Goal: Information Seeking & Learning: Check status

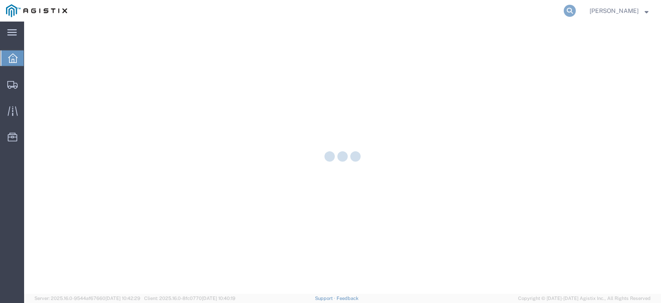
click at [576, 10] on icon at bounding box center [570, 11] width 12 height 12
click at [531, 10] on input "search" at bounding box center [433, 10] width 262 height 21
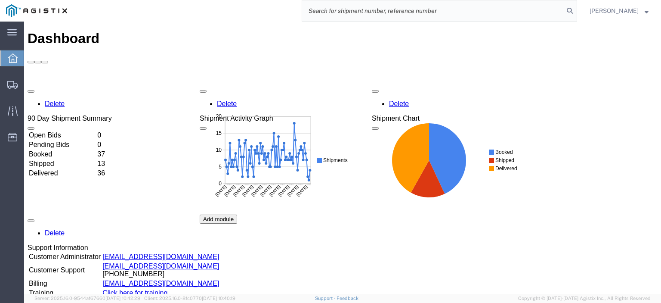
click at [549, 5] on input "search" at bounding box center [433, 10] width 262 height 21
paste input "56433482"
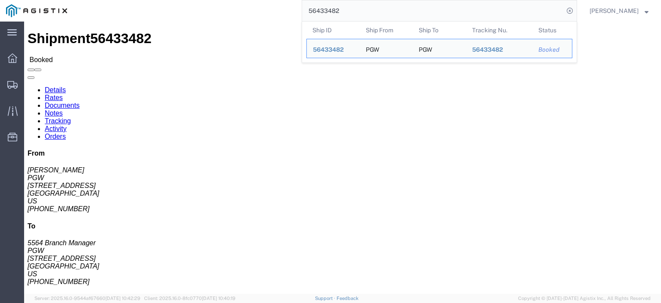
drag, startPoint x: 367, startPoint y: 8, endPoint x: 309, endPoint y: 0, distance: 58.6
click at [309, 1] on div "56433482 Ship ID Ship From Ship To Tracking Nu. Status Ship ID 56433482 Ship Fr…" at bounding box center [325, 11] width 504 height 22
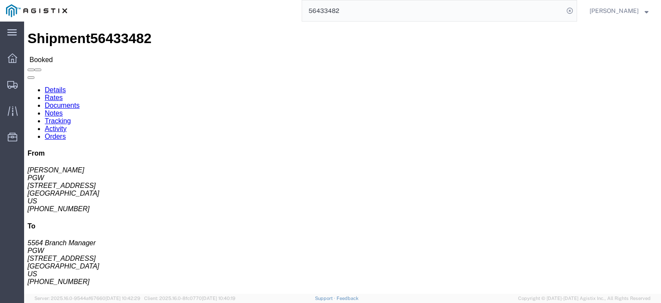
paste input "search"
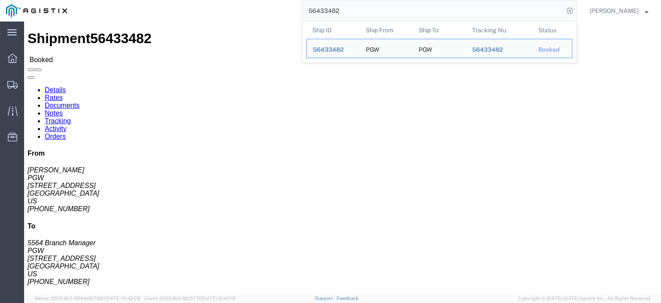
drag, startPoint x: 61, startPoint y: 102, endPoint x: 7, endPoint y: 100, distance: 53.8
click div "Ship From PGW ([PERSON_NAME]) [STREET_ADDRESS] [PHONE_NUMBER] [EMAIL_ADDRESS][D…"
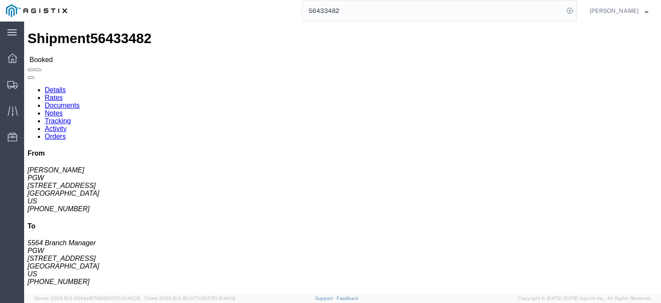
copy address "[STREET_ADDRESS]"
drag, startPoint x: 163, startPoint y: 109, endPoint x: 123, endPoint y: 101, distance: 41.4
click div "Ship To PGW (5564 Branch Manager) 5564 [STREET_ADDRESS] [PHONE_NUMBER] [EMAIL_A…"
copy address "[STREET_ADDRESS]"
drag, startPoint x: 142, startPoint y: 92, endPoint x: 121, endPoint y: 83, distance: 22.8
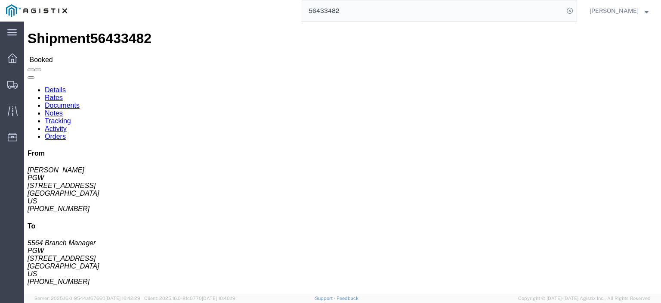
click div "Ship To PGW (5564 Branch Manager) 5564 [STREET_ADDRESS] [PHONE_NUMBER] [EMAIL_A…"
copy address "PGW (5564 Branch Manager) 5564"
drag, startPoint x: 189, startPoint y: 117, endPoint x: 118, endPoint y: 117, distance: 71.4
click div "Ship To PGW (5564 Branch Manager) 5564 [STREET_ADDRESS] [PHONE_NUMBER] [EMAIL_A…"
copy address "[GEOGRAPHIC_DATA]"
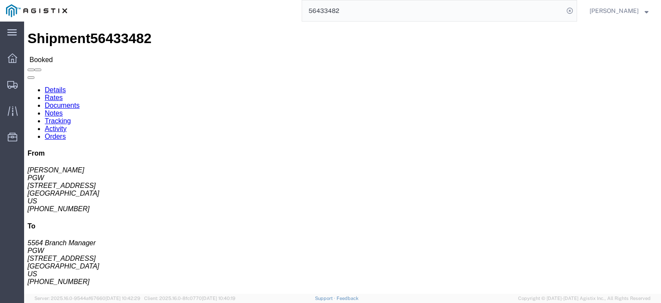
click link "Notes"
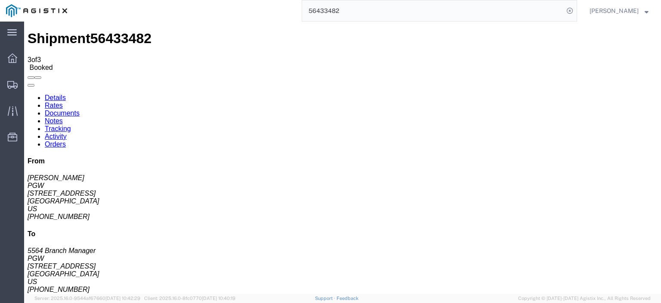
click at [49, 94] on link "Details" at bounding box center [55, 97] width 21 height 7
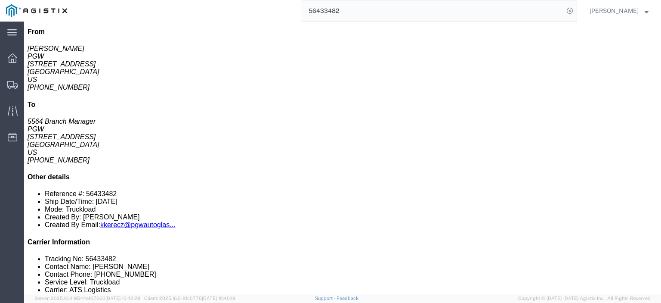
click link "Rates"
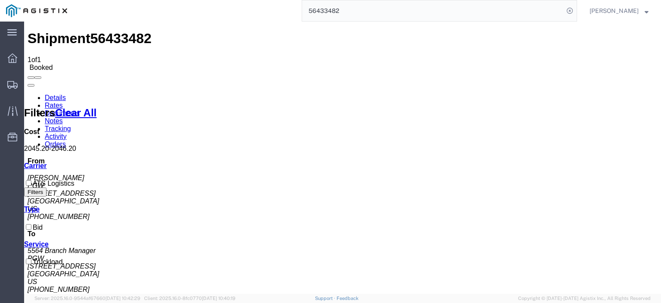
click at [63, 117] on link "Notes" at bounding box center [54, 120] width 18 height 7
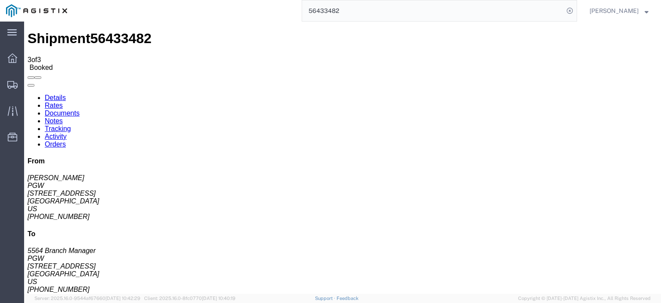
click at [60, 94] on link "Details" at bounding box center [55, 97] width 21 height 7
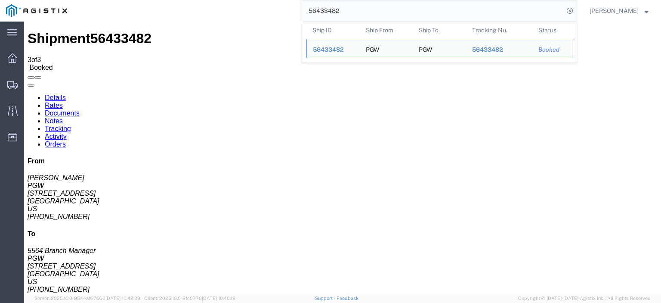
drag, startPoint x: 367, startPoint y: 9, endPoint x: 287, endPoint y: -6, distance: 81.5
click at [287, 0] on html "main_menu Created with Sketch. Collapse Menu Dashboard Shipments Traffic Resour…" at bounding box center [330, 151] width 661 height 303
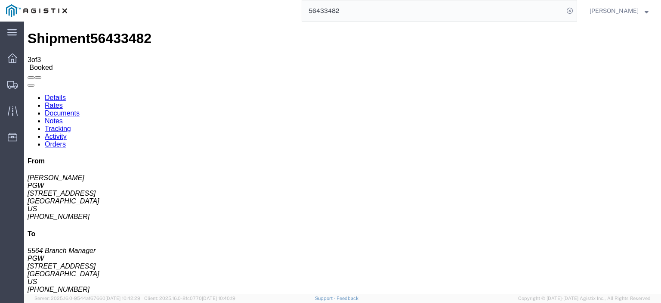
paste input "62719"
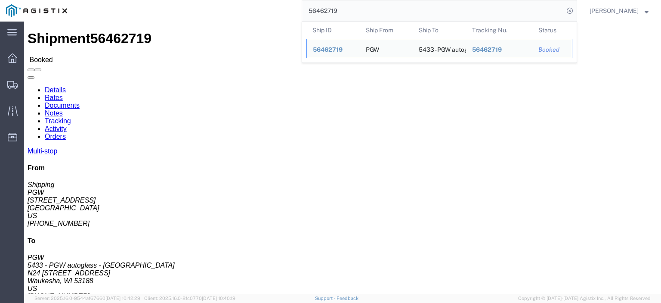
drag, startPoint x: 57, startPoint y: 102, endPoint x: 0, endPoint y: 100, distance: 57.3
click div "Shipment Detail Multi-stop Ship From PGW (Shipping) [GEOGRAPHIC_DATA][STREET_AD…"
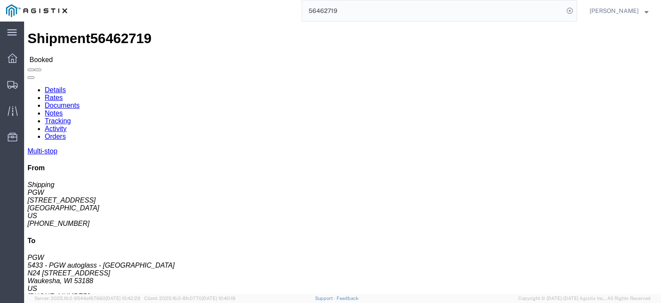
copy address "[STREET_ADDRESS]"
drag, startPoint x: 208, startPoint y: 100, endPoint x: 118, endPoint y: 104, distance: 90.0
click div "Ship To 5433 - PGW autoglass - [GEOGRAPHIC_DATA] (PGW) 5433 N24 [STREET_ADDRESS…"
copy address "N24 [STREET_ADDRESS]"
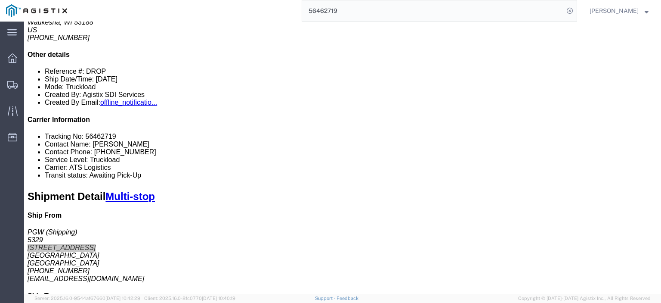
scroll to position [129, 0]
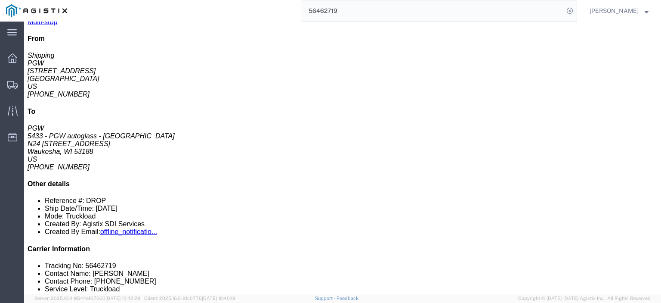
drag, startPoint x: 143, startPoint y: 123, endPoint x: 90, endPoint y: 125, distance: 53.9
click td "5475 - PGW autoglass - [GEOGRAPHIC_DATA][PERSON_NAME] [STREET_ADDRESS][PERSON_N…"
copy div "[STREET_ADDRESS]"
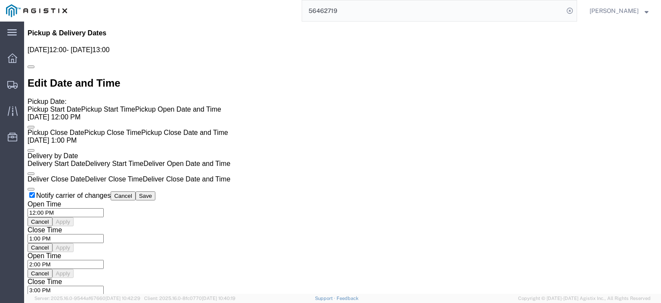
scroll to position [603, 0]
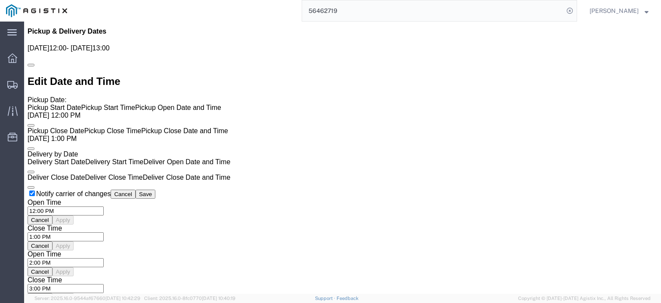
click link "Rates"
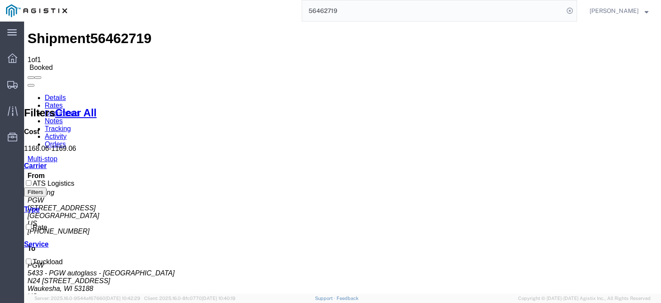
click at [63, 117] on link "Notes" at bounding box center [54, 120] width 18 height 7
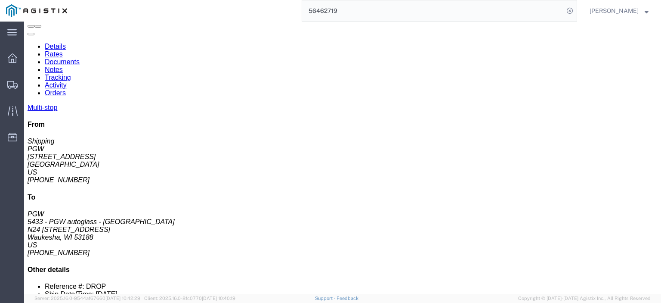
scroll to position [53, 0]
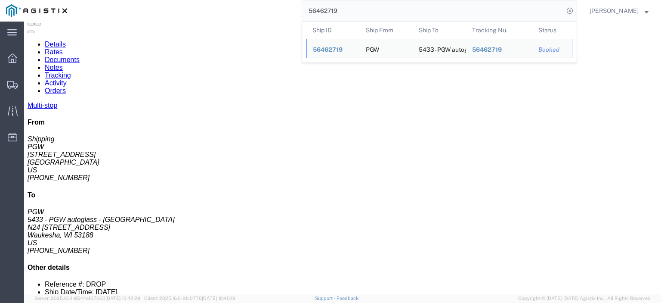
drag, startPoint x: 328, startPoint y: 10, endPoint x: 287, endPoint y: 2, distance: 41.7
click at [287, 2] on div "56462719 Ship ID Ship From Ship To Tracking Nu. Status Ship ID 56462719 Ship Fr…" at bounding box center [325, 11] width 504 height 22
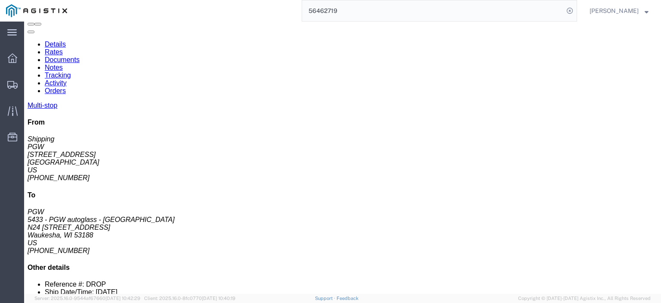
paste input "670"
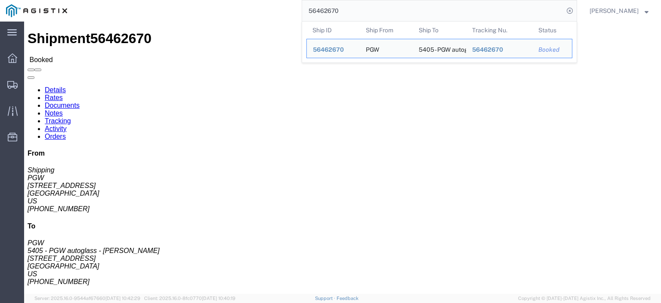
click span "56462670"
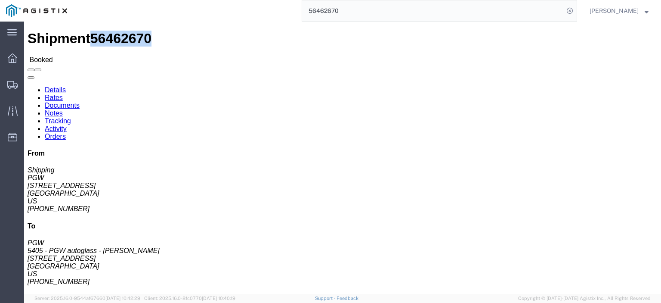
click span "56462670"
copy span "56462670"
drag, startPoint x: 58, startPoint y: 98, endPoint x: 2, endPoint y: 100, distance: 55.6
click div "Ship From PGW (Shipping) [STREET_ADDRESS] [PHONE_NUMBER] [EMAIL_ADDRESS][DOMAIN…"
copy address "[STREET_ADDRESS]"
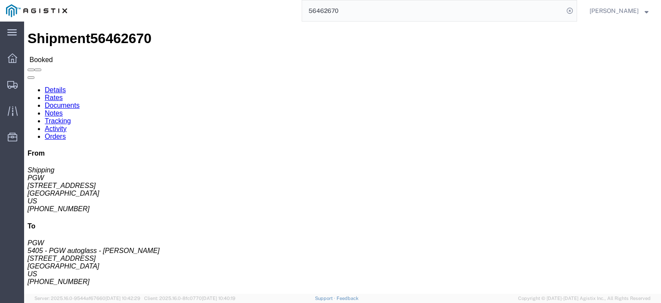
drag, startPoint x: 191, startPoint y: 99, endPoint x: 116, endPoint y: 100, distance: 74.5
click div "Ship From PGW (Shipping) [STREET_ADDRESS] [PHONE_NUMBER] [EMAIL_ADDRESS][DOMAIN…"
click address "5405 - PGW autoglass - [PERSON_NAME] (PGW) 5405 [STREET_ADDRESS] [PHONE_NUMBER]…"
drag, startPoint x: 192, startPoint y: 102, endPoint x: 124, endPoint y: 102, distance: 67.6
click address "5405 - PGW autoglass - [PERSON_NAME] (PGW) 5405 [STREET_ADDRESS] [PHONE_NUMBER]…"
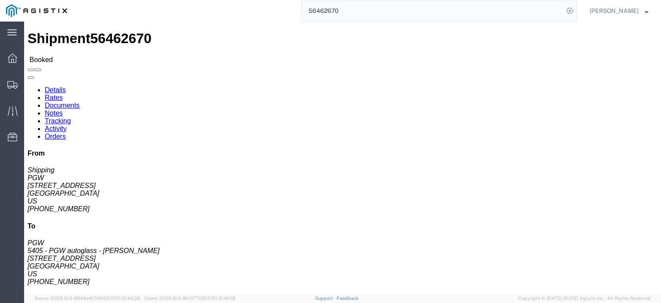
copy address "[STREET_ADDRESS]"
drag, startPoint x: 139, startPoint y: 90, endPoint x: 120, endPoint y: 84, distance: 19.7
click div "Ship To 5405 - PGW autoglass - [GEOGRAPHIC_DATA] (PGW) 5405 [STREET_ADDRESS] [P…"
drag, startPoint x: 206, startPoint y: 109, endPoint x: 126, endPoint y: 111, distance: 80.5
click address "5405 - PGW autoglass - [PERSON_NAME] (PGW) 5405 [STREET_ADDRESS] [PHONE_NUMBER]…"
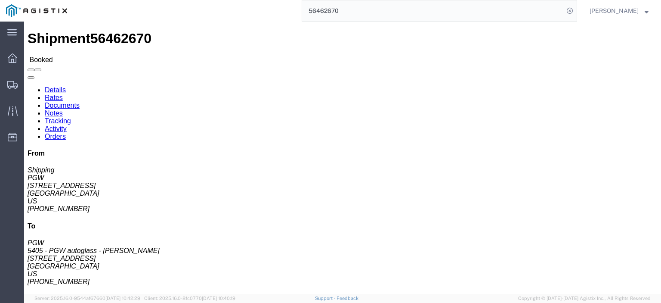
drag, startPoint x: 177, startPoint y: 130, endPoint x: 120, endPoint y: 135, distance: 57.4
click div "Ship To 5405 - PGW autoglass - [GEOGRAPHIC_DATA] (PGW) 5405 [STREET_ADDRESS] [P…"
drag, startPoint x: 165, startPoint y: 125, endPoint x: 121, endPoint y: 130, distance: 44.6
click div "Ship To 5405 - PGW autoglass - [GEOGRAPHIC_DATA] (PGW) 5405 [STREET_ADDRESS] [P…"
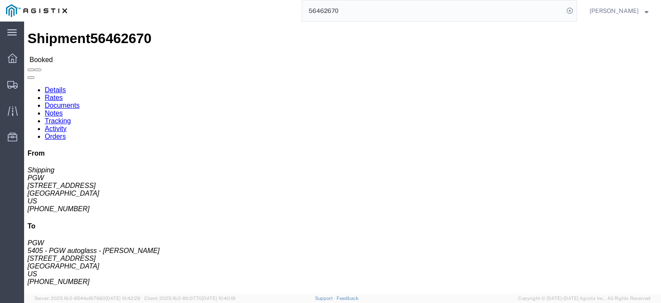
click address "5405 - PGW autoglass - [PERSON_NAME] (PGW) 5405 [STREET_ADDRESS] [PHONE_NUMBER]…"
click link "Notes"
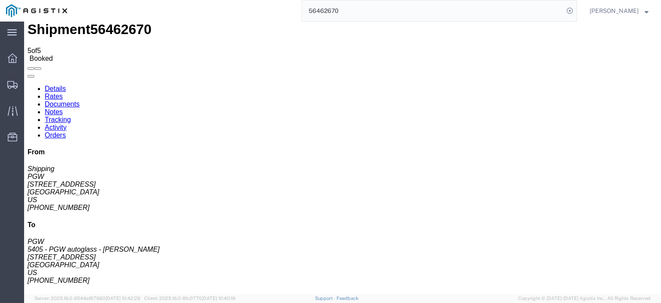
scroll to position [14, 0]
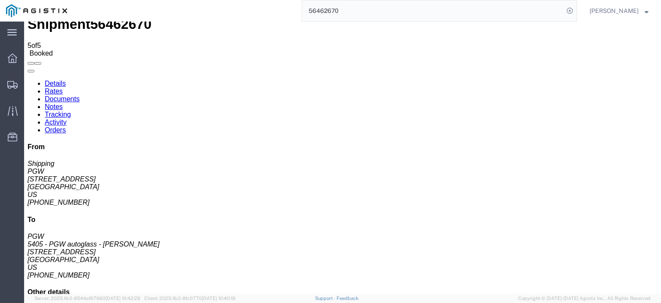
click at [63, 87] on link "Rates" at bounding box center [54, 90] width 18 height 7
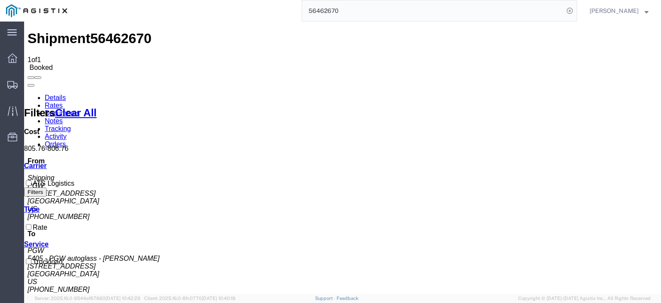
click at [54, 94] on link "Details" at bounding box center [55, 97] width 21 height 7
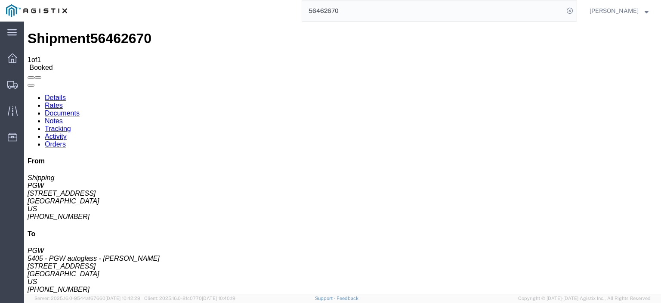
drag, startPoint x: 358, startPoint y: 12, endPoint x: 297, endPoint y: 3, distance: 61.8
click at [306, 8] on div "56462670" at bounding box center [325, 11] width 504 height 22
paste input "709"
type input "56462709"
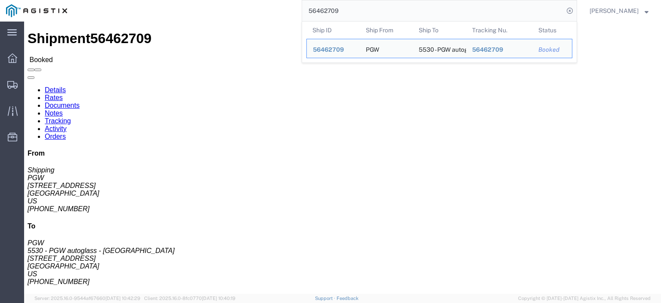
drag, startPoint x: 56, startPoint y: 102, endPoint x: 8, endPoint y: 102, distance: 48.6
click div "Ship From PGW (Shipping) [STREET_ADDRESS] [PHONE_NUMBER] [EMAIL_ADDRESS][DOMAIN…"
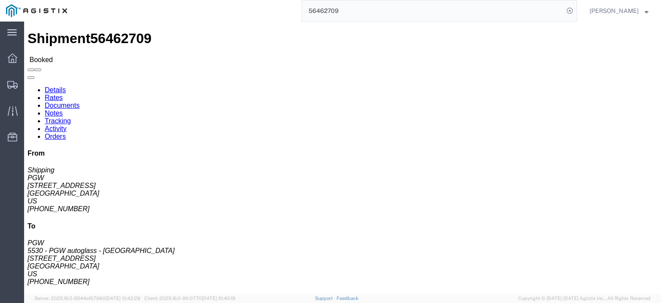
drag, startPoint x: 189, startPoint y: 100, endPoint x: 120, endPoint y: 102, distance: 68.9
click div "Ship To 5530 - PGW autoglass - [GEOGRAPHIC_DATA] (PGW) 5530 [STREET_ADDRESS] [P…"
click link "Rates"
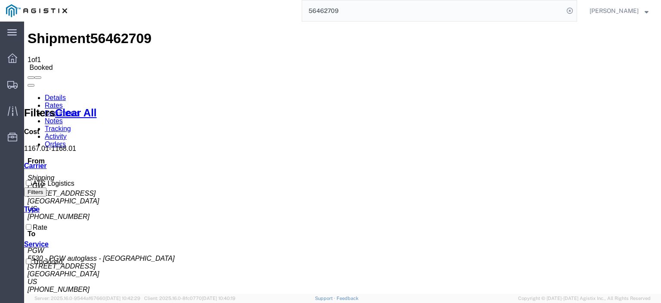
click at [63, 117] on link "Notes" at bounding box center [54, 120] width 18 height 7
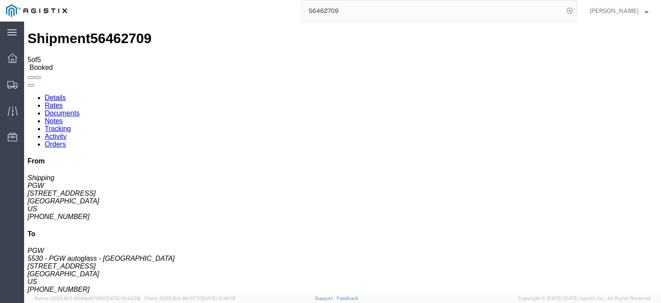
scroll to position [23, 0]
